Goal: Task Accomplishment & Management: Use online tool/utility

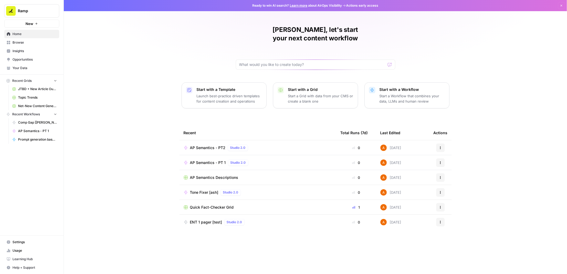
click at [43, 41] on span "Browse" at bounding box center [34, 42] width 44 height 5
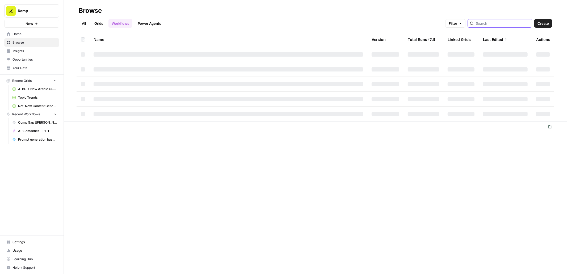
click at [508, 23] on input "search" at bounding box center [503, 23] width 54 height 5
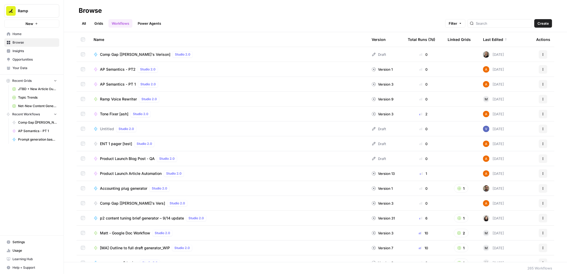
click at [113, 202] on span "Comp Gap [[PERSON_NAME]'s Vers]" at bounding box center [132, 203] width 65 height 5
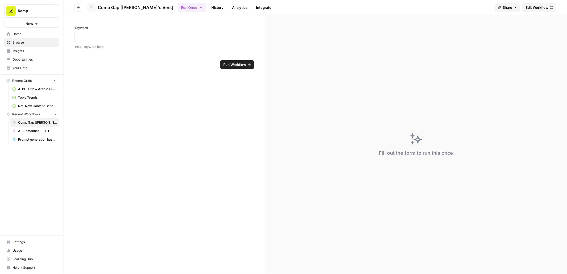
click at [540, 7] on span "Edit Workflow" at bounding box center [536, 7] width 23 height 5
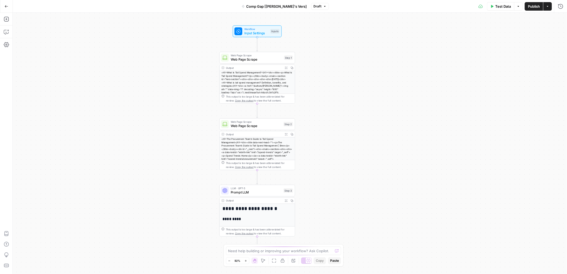
drag, startPoint x: 342, startPoint y: 170, endPoint x: 310, endPoint y: 170, distance: 32.7
click at [310, 170] on div "**********" at bounding box center [290, 143] width 554 height 261
click at [263, 190] on span "Prompt LLM" at bounding box center [256, 192] width 51 height 5
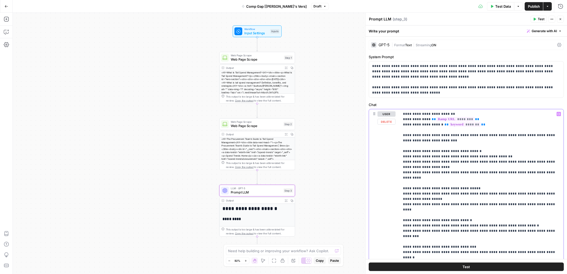
click at [481, 120] on p "**********" at bounding box center [481, 196] width 157 height 170
drag, startPoint x: 479, startPoint y: 120, endPoint x: 402, endPoint y: 117, distance: 77.1
click at [402, 117] on div "**********" at bounding box center [482, 196] width 164 height 174
click at [269, 58] on span "Web Page Scrape" at bounding box center [256, 59] width 51 height 5
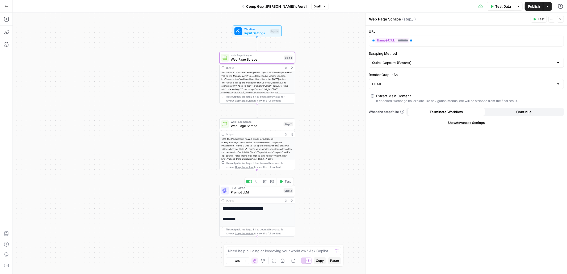
click at [268, 194] on span "Prompt LLM" at bounding box center [256, 192] width 51 height 5
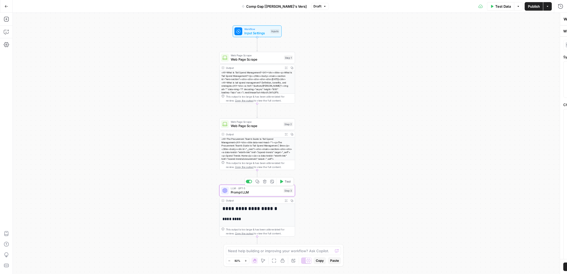
type textarea "Prompt LLM"
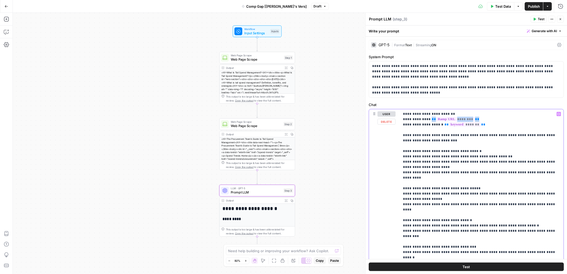
drag, startPoint x: 478, startPoint y: 120, endPoint x: 430, endPoint y: 118, distance: 48.7
click at [430, 118] on p "**********" at bounding box center [481, 196] width 157 height 170
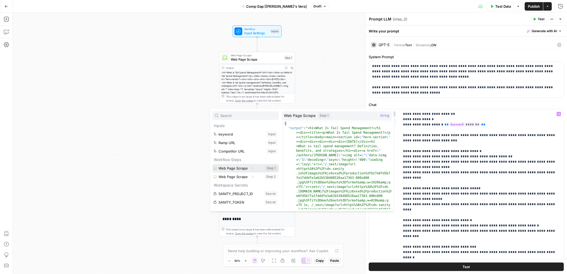
click at [241, 168] on button "Select variable Web Page Scrape" at bounding box center [245, 168] width 66 height 9
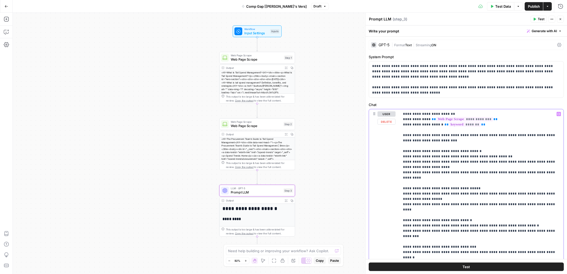
click at [497, 118] on p "**********" at bounding box center [481, 196] width 157 height 170
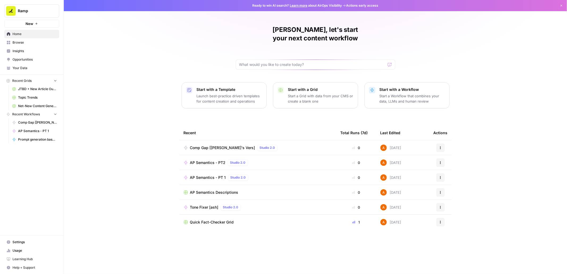
click at [29, 44] on span "Browse" at bounding box center [34, 42] width 44 height 5
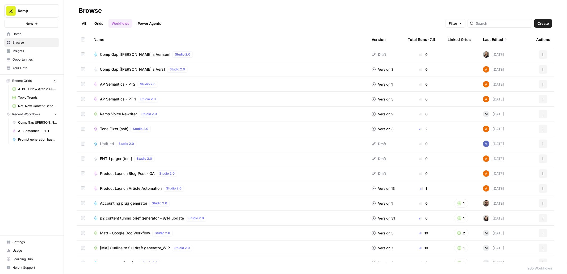
click at [36, 103] on link "Net-New Content Generator - Grid Template" at bounding box center [34, 106] width 49 height 9
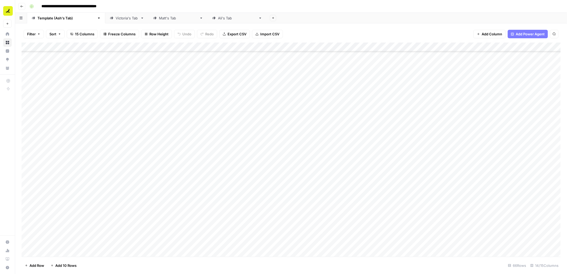
scroll to position [400, 0]
click at [138, 46] on div "Add Column" at bounding box center [291, 150] width 539 height 214
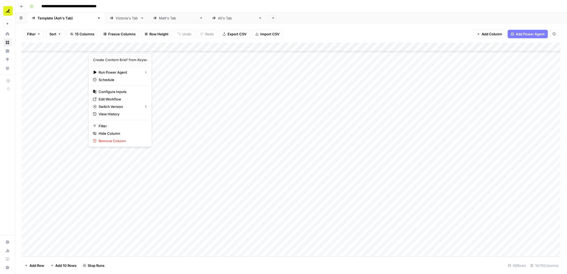
click at [242, 26] on div "Filter Sort 15 Columns Freeze Columns Row Height Undo Redo Export CSV Import CS…" at bounding box center [291, 34] width 539 height 17
click at [62, 234] on div "Add Column" at bounding box center [291, 150] width 539 height 214
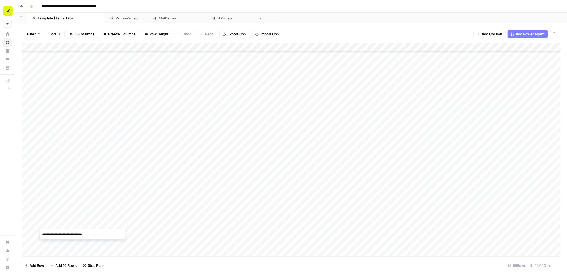
click at [71, 225] on div "Add Column" at bounding box center [291, 150] width 539 height 214
click at [175, 235] on div "Add Column" at bounding box center [291, 150] width 539 height 214
click at [174, 234] on div "Add Column" at bounding box center [291, 150] width 539 height 214
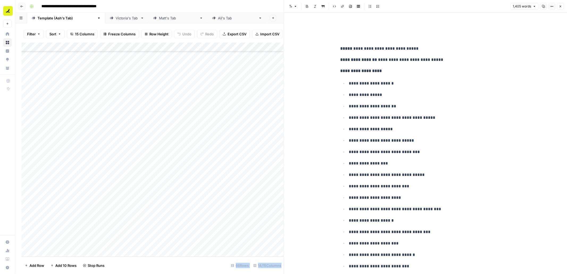
click at [563, 5] on button "Close" at bounding box center [560, 6] width 7 height 7
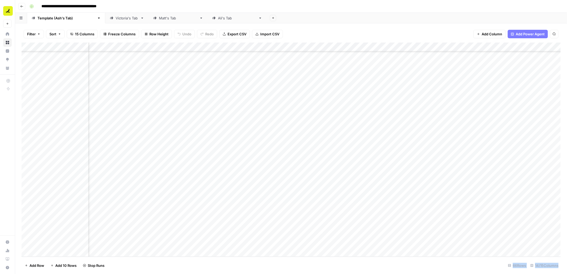
scroll to position [400, 0]
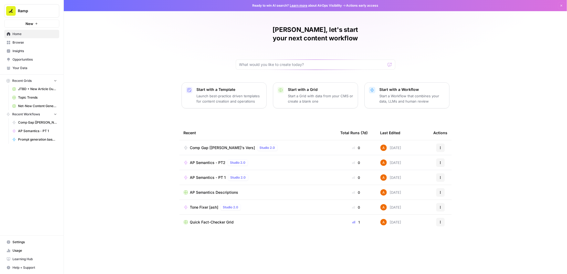
click at [203, 160] on span "AP Semantics - PT2" at bounding box center [208, 162] width 36 height 5
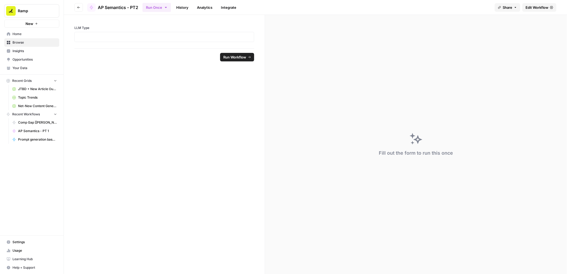
click at [531, 10] on span "Edit Workflow" at bounding box center [536, 7] width 23 height 5
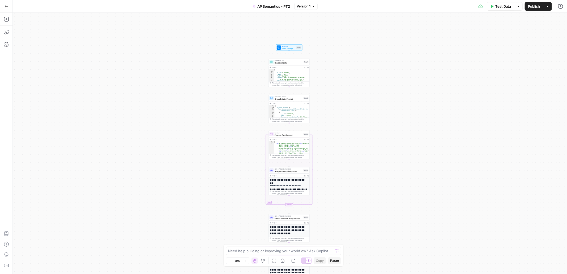
drag, startPoint x: 336, startPoint y: 56, endPoint x: 335, endPoint y: 83, distance: 27.7
click at [335, 83] on div "Workflow Input Settings Inputs Read from Grid Read Grid Data Step 1 Output Expa…" at bounding box center [290, 143] width 554 height 261
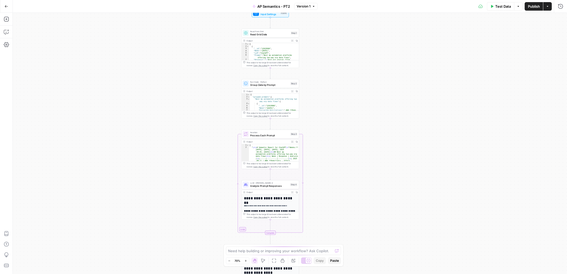
drag, startPoint x: 320, startPoint y: 179, endPoint x: 320, endPoint y: 131, distance: 47.8
click at [320, 131] on div "Workflow Input Settings Inputs Read from Grid Read Grid Data Step 1 Output Expa…" at bounding box center [290, 143] width 554 height 261
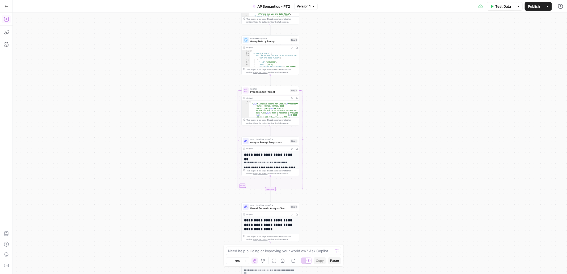
click at [6, 19] on icon "button" at bounding box center [6, 19] width 5 height 5
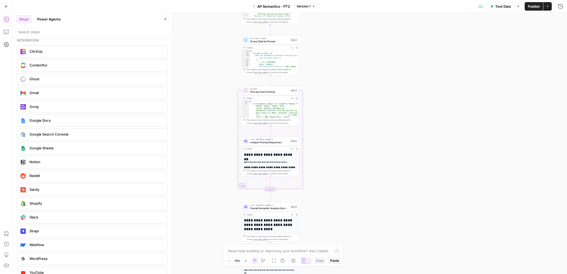
scroll to position [997, 0]
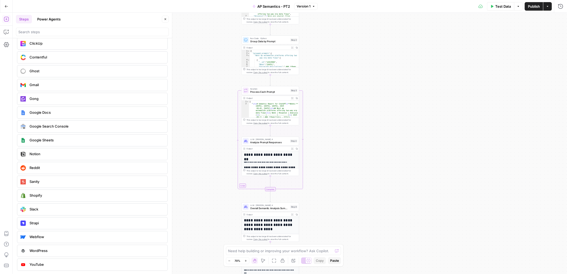
click at [6, 5] on icon "button" at bounding box center [7, 7] width 4 height 4
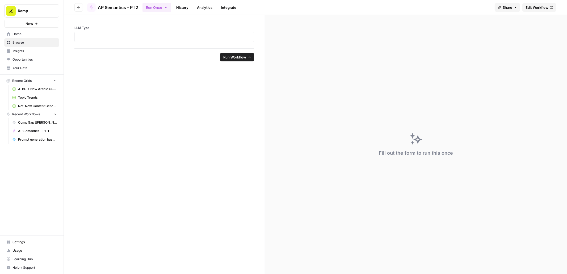
click at [18, 33] on span "Home" at bounding box center [34, 34] width 44 height 5
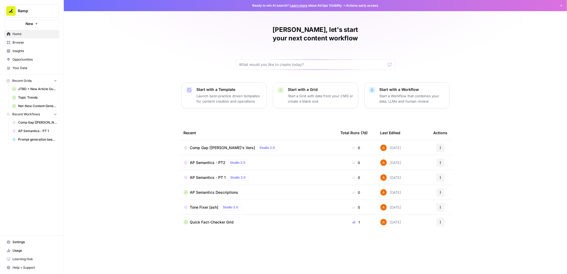
click at [213, 190] on span "AP Semantics Descriptions" at bounding box center [214, 192] width 48 height 5
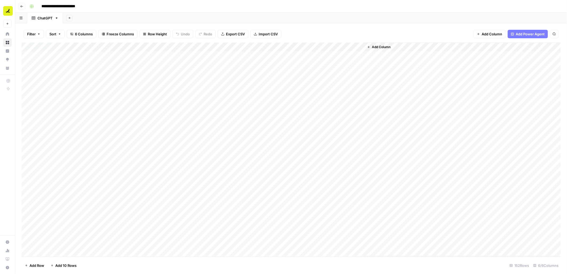
click at [131, 57] on div "Add Column" at bounding box center [291, 150] width 539 height 214
click at [153, 66] on div "Add Column" at bounding box center [291, 150] width 539 height 214
click at [218, 67] on div "Add Column" at bounding box center [291, 150] width 539 height 214
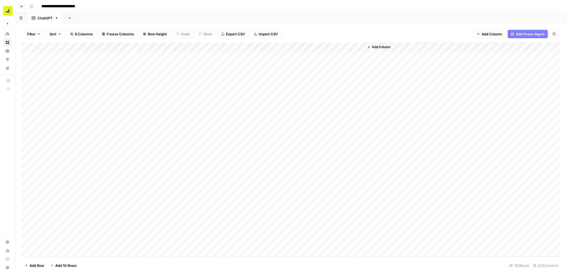
click at [208, 65] on div "Add Column" at bounding box center [291, 150] width 539 height 214
click at [208, 65] on div at bounding box center [210, 65] width 77 height 10
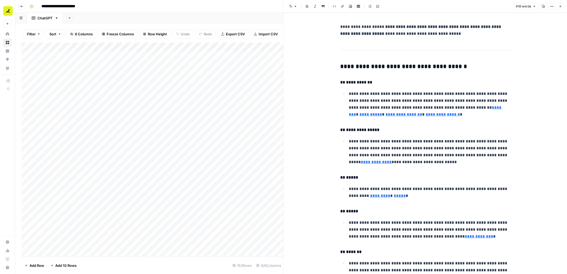
click at [559, 9] on button "Close" at bounding box center [560, 6] width 7 height 7
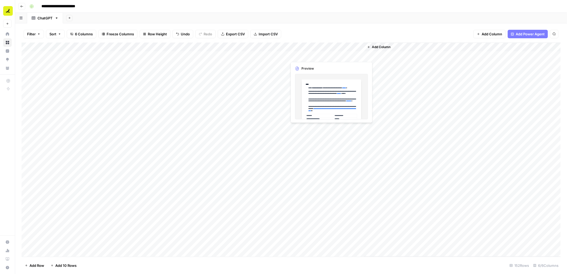
click at [315, 57] on div "Add Column" at bounding box center [291, 150] width 539 height 214
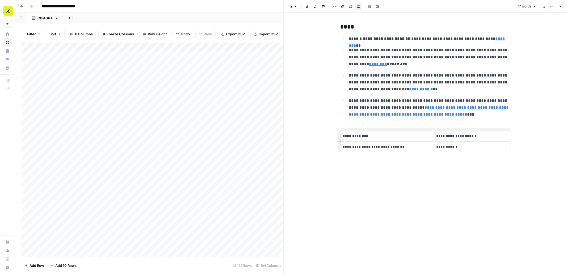
click at [221, 56] on div "Add Column" at bounding box center [153, 150] width 262 height 214
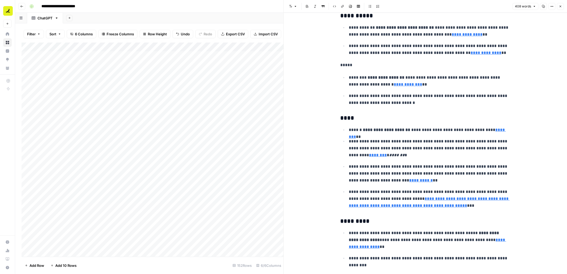
scroll to position [149, 0]
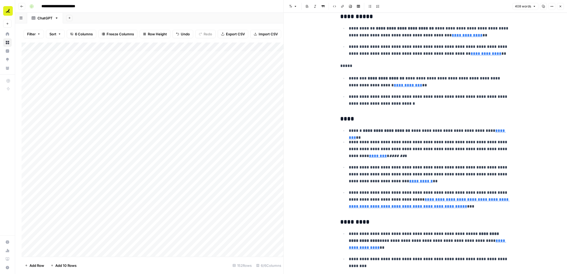
click at [560, 6] on icon "button" at bounding box center [560, 7] width 2 height 2
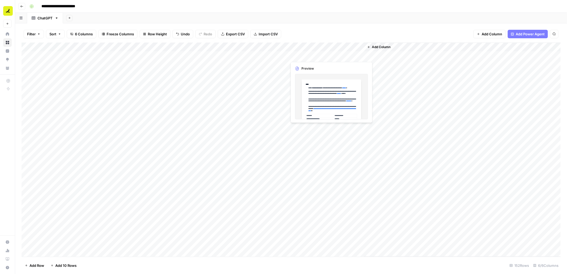
click at [311, 57] on div "Add Column" at bounding box center [291, 150] width 539 height 214
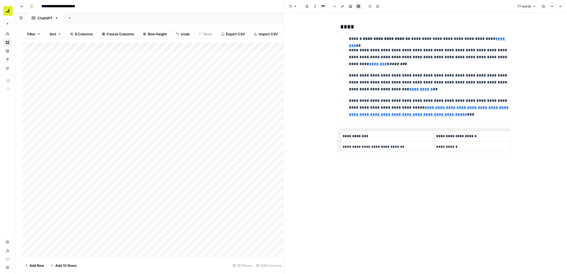
click at [273, 63] on div "Add Column" at bounding box center [153, 150] width 262 height 214
click at [562, 5] on button "Close" at bounding box center [560, 6] width 7 height 7
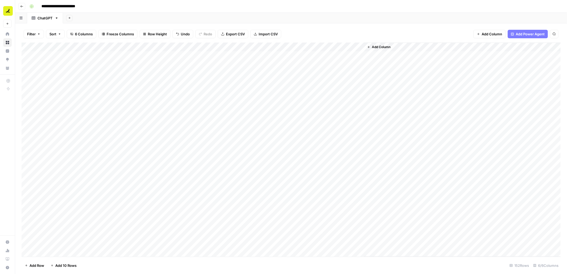
click at [22, 7] on icon "button" at bounding box center [21, 6] width 3 height 2
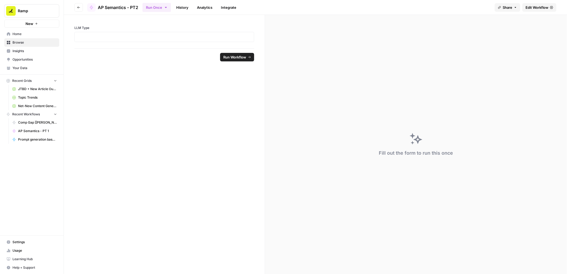
click at [534, 9] on span "Edit Workflow" at bounding box center [536, 7] width 23 height 5
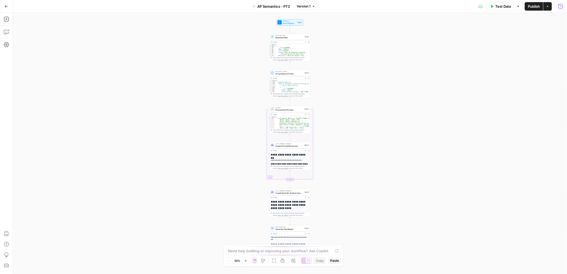
click at [558, 9] on icon "button" at bounding box center [560, 6] width 5 height 5
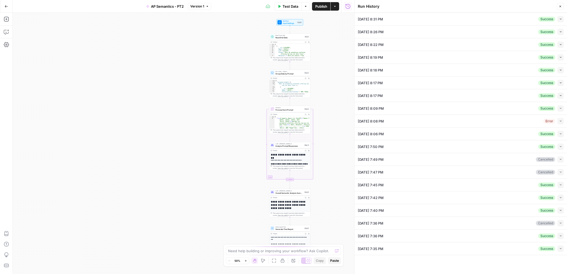
click at [562, 19] on button "Collapse" at bounding box center [560, 19] width 6 height 6
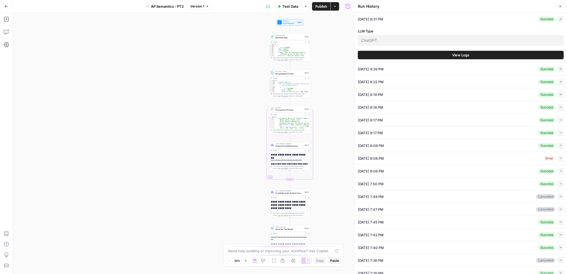
click at [468, 52] on button "View Logs" at bounding box center [461, 55] width 206 height 9
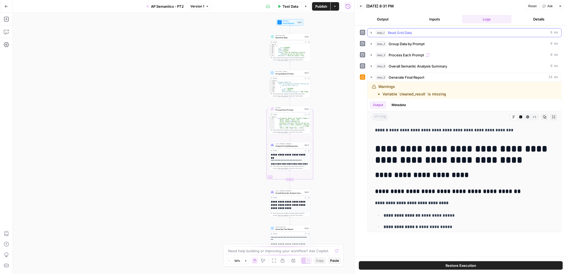
click at [373, 33] on icon "button" at bounding box center [371, 33] width 4 height 4
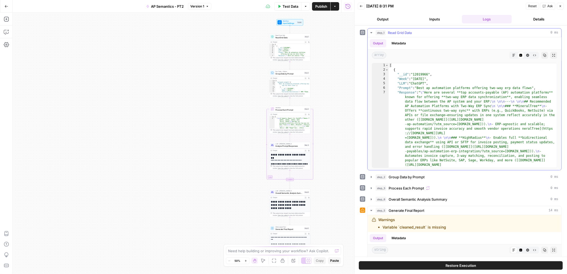
click at [371, 32] on icon "button" at bounding box center [371, 32] width 2 height 1
